Goal: Information Seeking & Learning: Learn about a topic

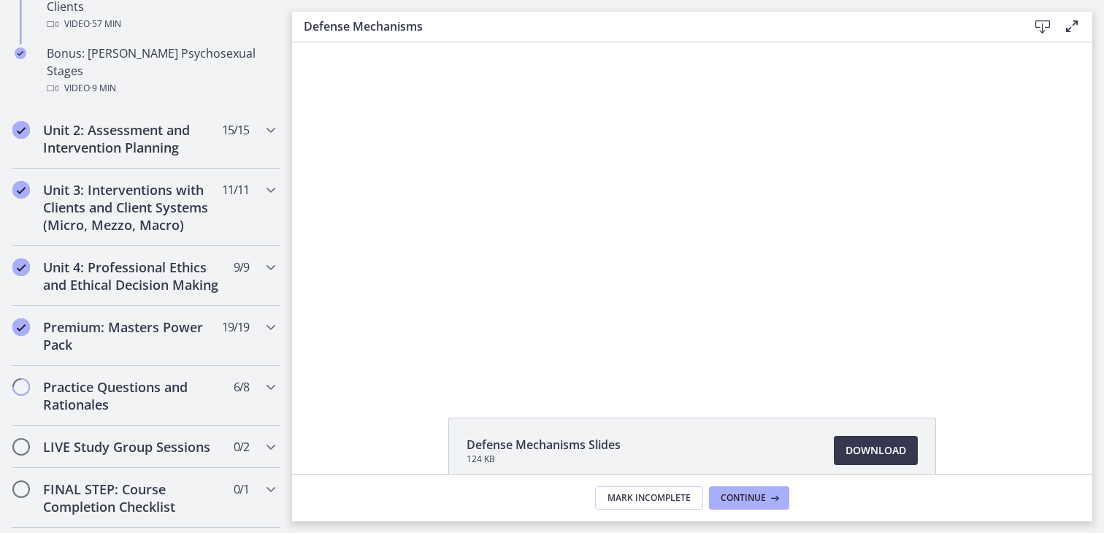
scroll to position [1142, 0]
click at [117, 123] on h2 "Unit 2: Assessment and Intervention Planning" at bounding box center [132, 140] width 178 height 35
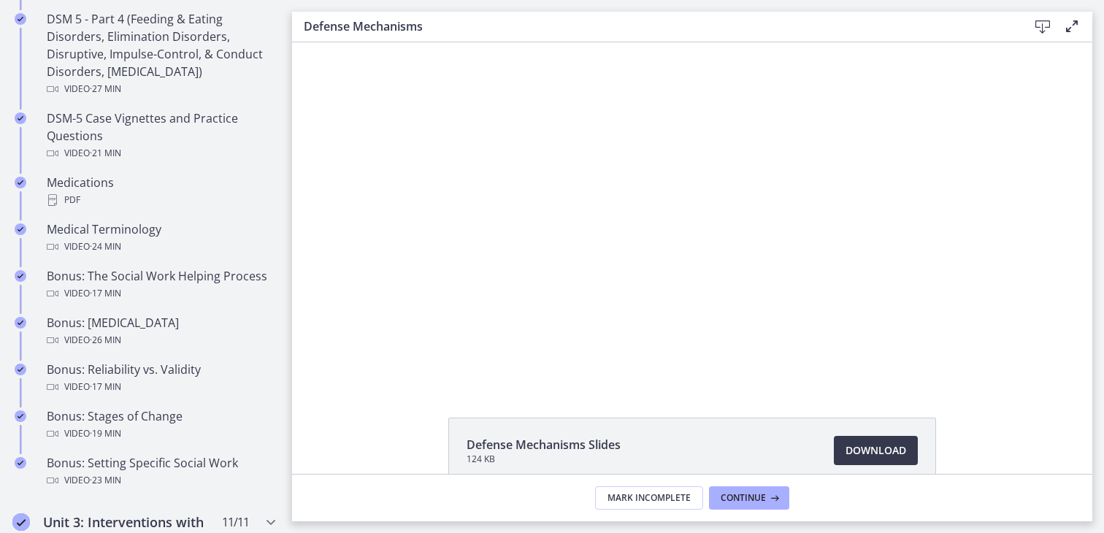
scroll to position [954, 0]
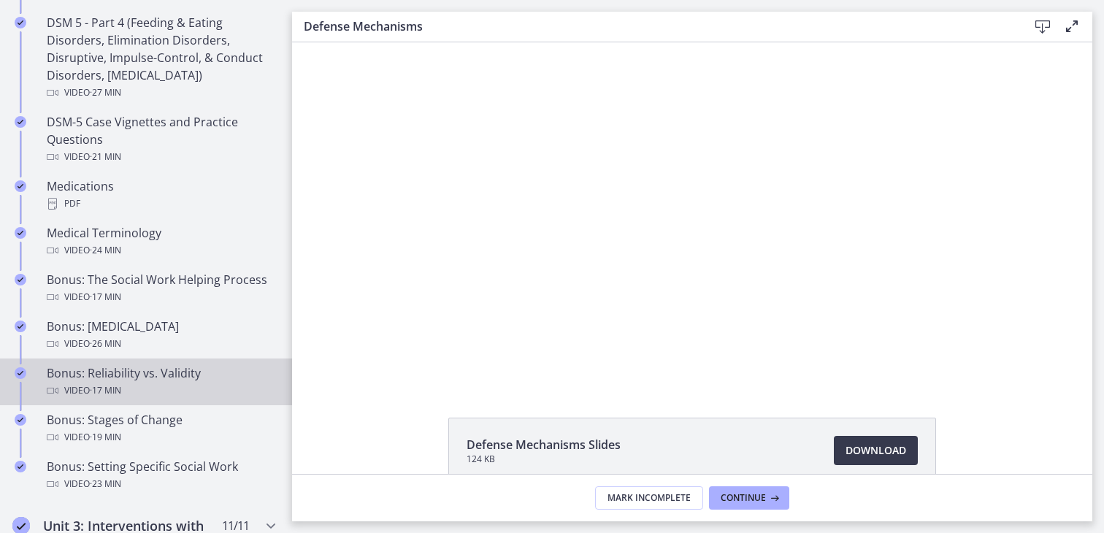
click at [121, 382] on span "· 17 min" at bounding box center [105, 391] width 31 height 18
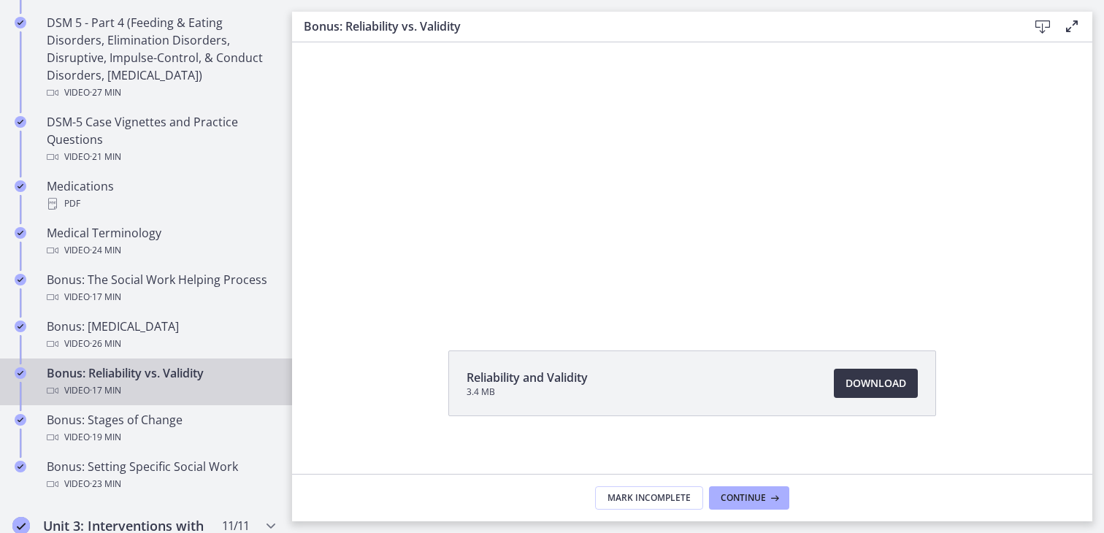
click at [859, 388] on span "Download Opens in a new window" at bounding box center [876, 384] width 61 height 18
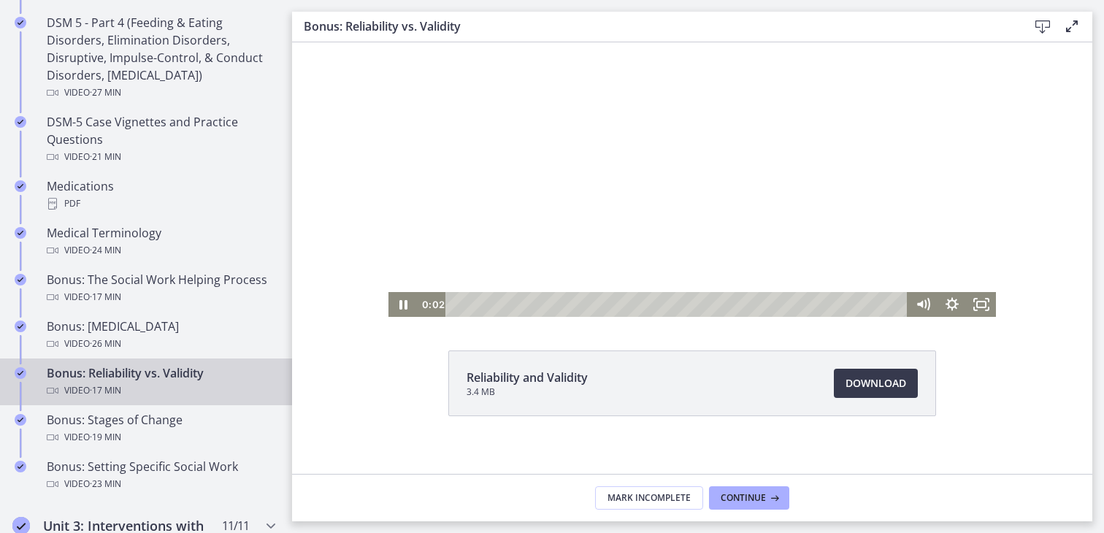
click at [494, 264] on div at bounding box center [691, 146] width 607 height 342
